Goal: Task Accomplishment & Management: Complete application form

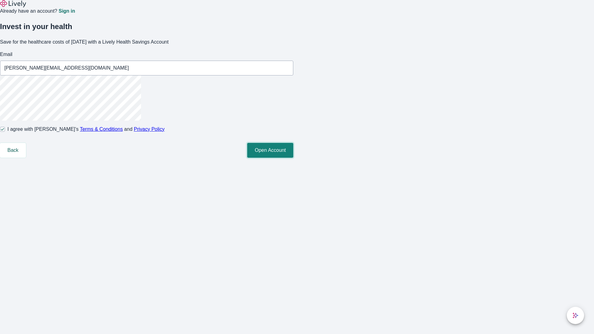
click at [293, 158] on button "Open Account" at bounding box center [270, 150] width 46 height 15
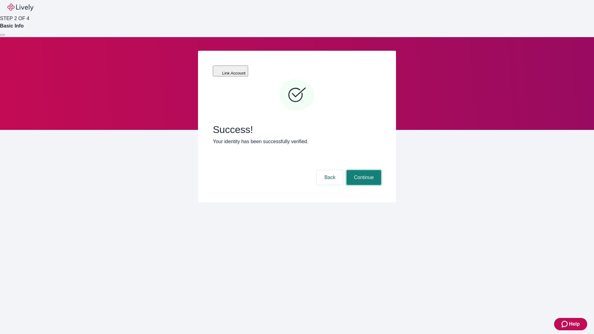
click at [363, 170] on button "Continue" at bounding box center [364, 177] width 35 height 15
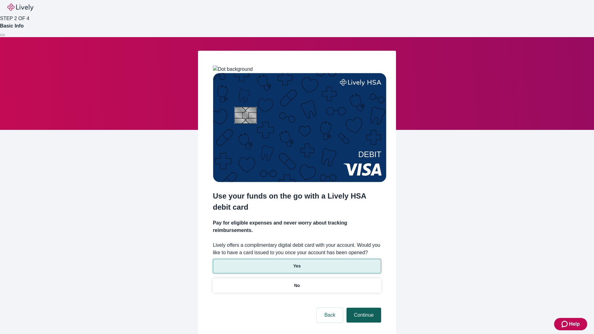
click at [297, 282] on p "No" at bounding box center [297, 285] width 6 height 6
click at [363, 308] on button "Continue" at bounding box center [364, 315] width 35 height 15
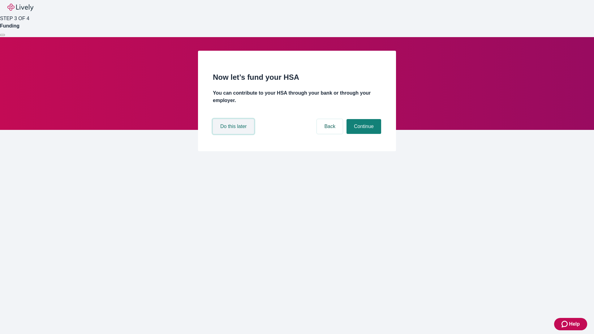
click at [234, 134] on button "Do this later" at bounding box center [233, 126] width 41 height 15
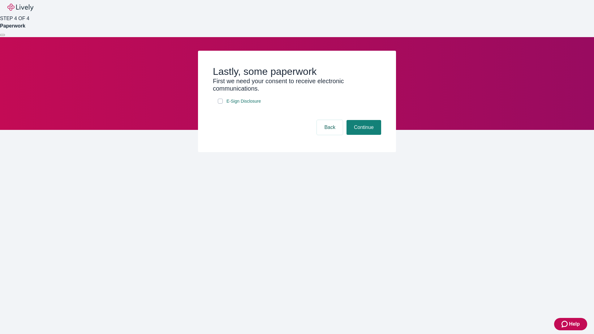
click at [220, 104] on input "E-Sign Disclosure" at bounding box center [220, 101] width 5 height 5
checkbox input "true"
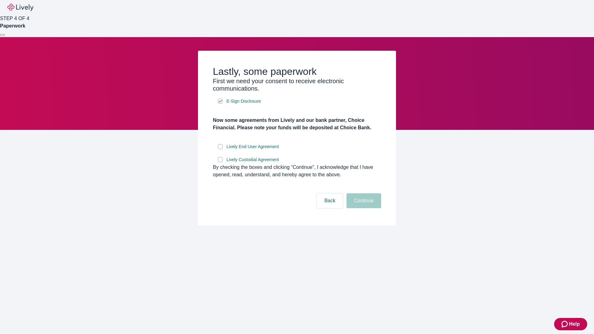
click at [220, 149] on input "Lively End User Agreement" at bounding box center [220, 146] width 5 height 5
checkbox input "true"
click at [220, 162] on input "Lively Custodial Agreement" at bounding box center [220, 159] width 5 height 5
checkbox input "true"
click at [363, 208] on button "Continue" at bounding box center [364, 200] width 35 height 15
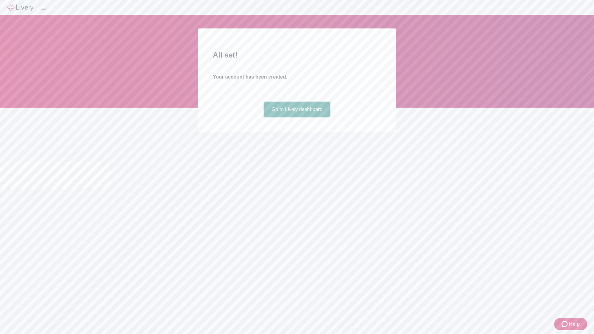
click at [297, 117] on link "Go to Lively dashboard" at bounding box center [297, 109] width 66 height 15
